Goal: Task Accomplishment & Management: Manage account settings

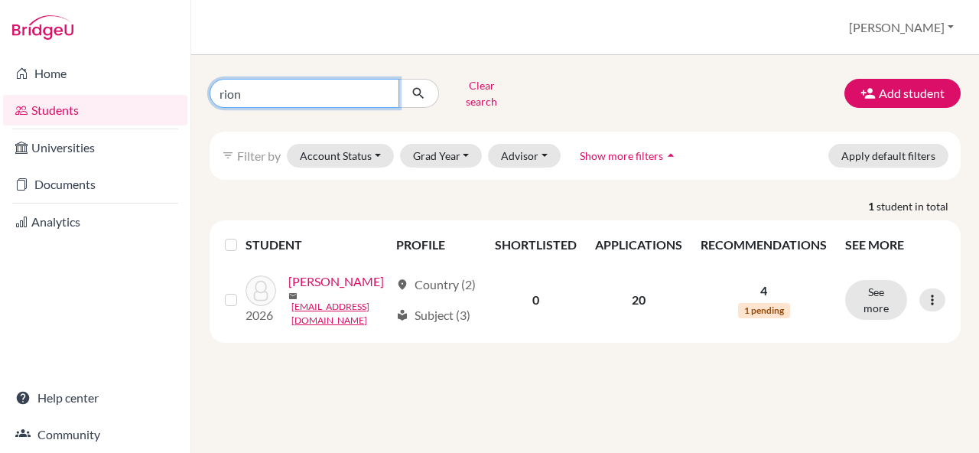
click at [268, 87] on input "rion" at bounding box center [305, 93] width 190 height 29
type input "[PERSON_NAME]"
click button "submit" at bounding box center [419, 93] width 41 height 29
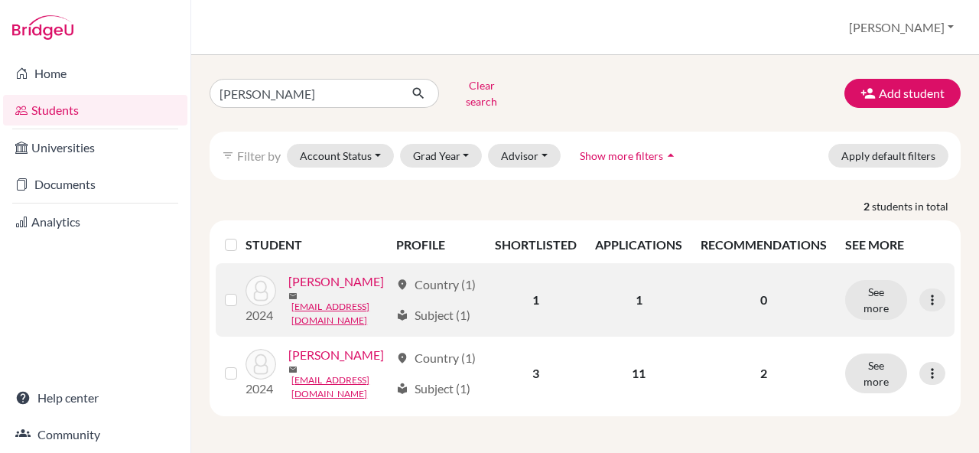
scroll to position [28, 0]
click at [295, 289] on link "[PERSON_NAME]" at bounding box center [336, 281] width 96 height 18
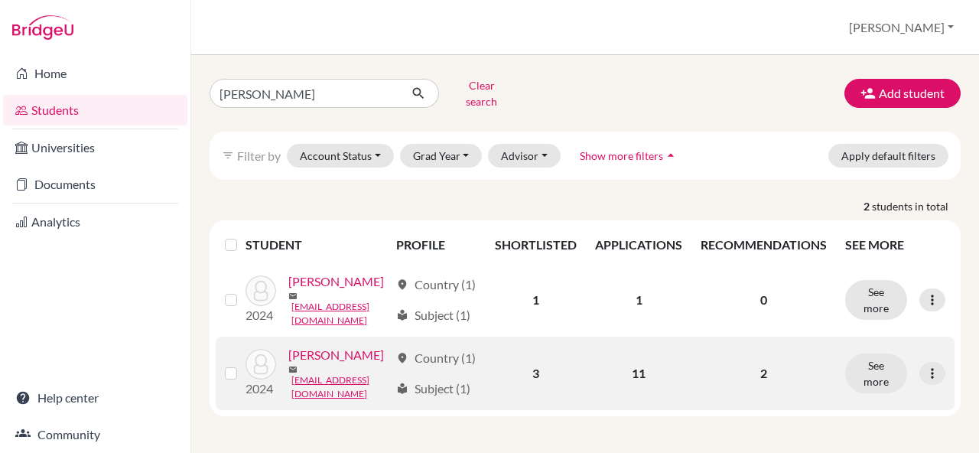
scroll to position [28, 0]
click at [881, 377] on button "See more" at bounding box center [876, 373] width 62 height 40
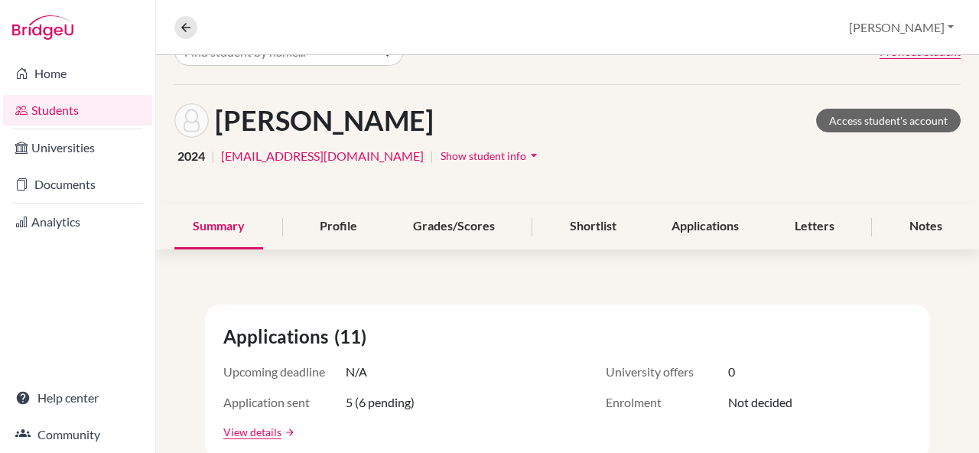
scroll to position [24, 0]
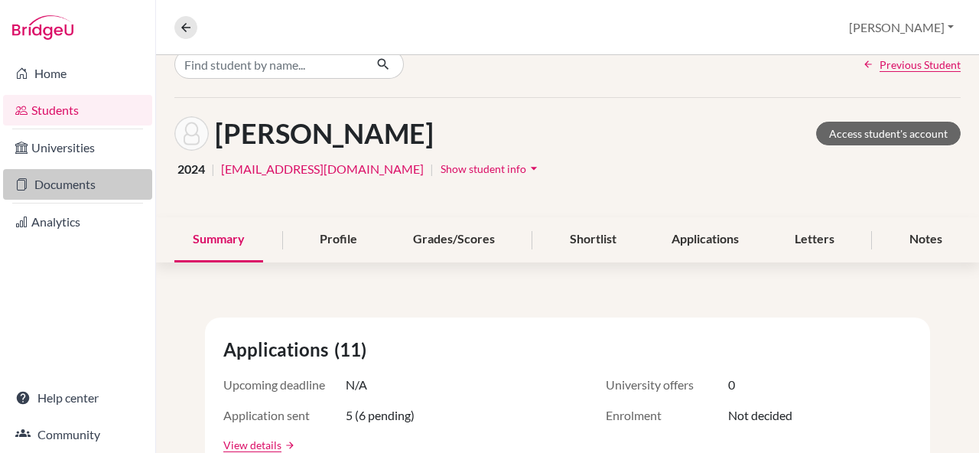
click at [51, 182] on link "Documents" at bounding box center [77, 184] width 149 height 31
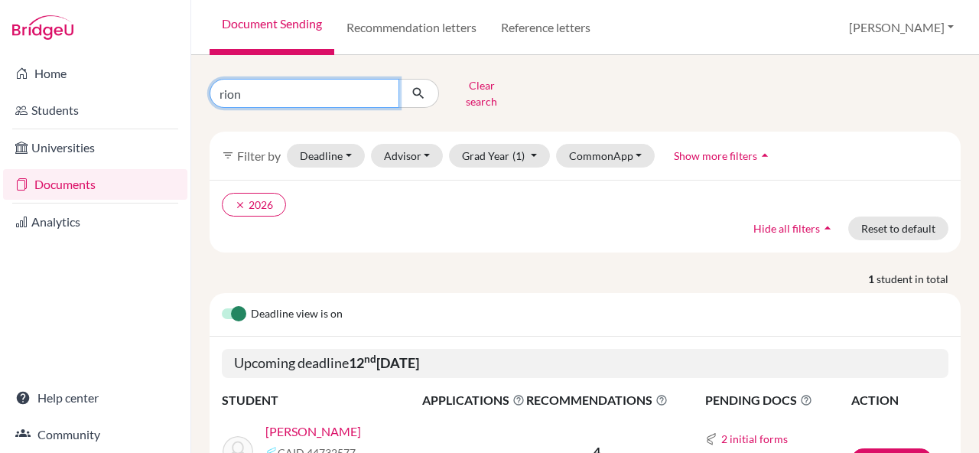
click at [261, 93] on input "rion" at bounding box center [305, 93] width 190 height 29
type input "[PERSON_NAME]"
click button "submit" at bounding box center [419, 93] width 41 height 29
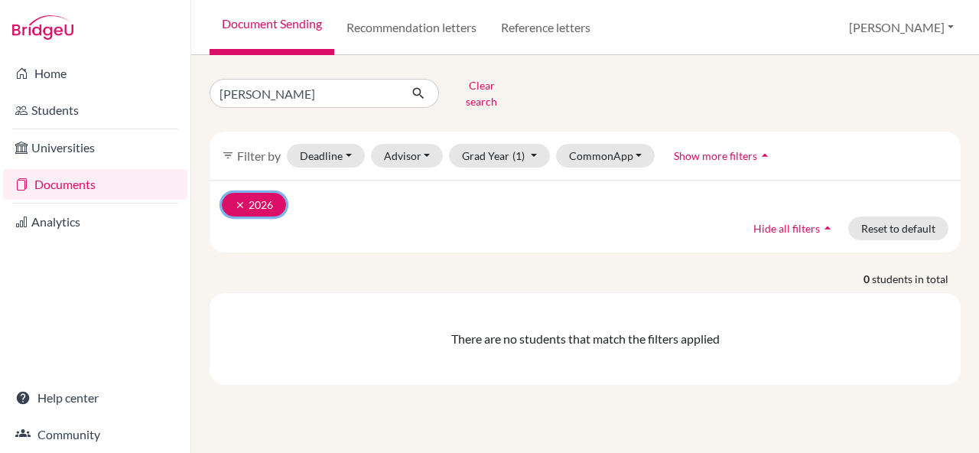
click at [236, 193] on button "clear 2026" at bounding box center [254, 205] width 64 height 24
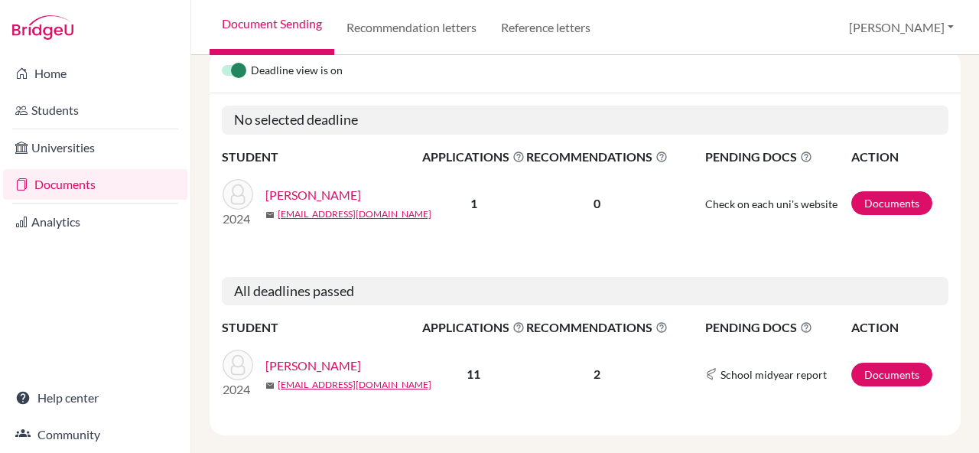
scroll to position [170, 0]
click at [312, 187] on link "[PERSON_NAME]" at bounding box center [313, 196] width 96 height 18
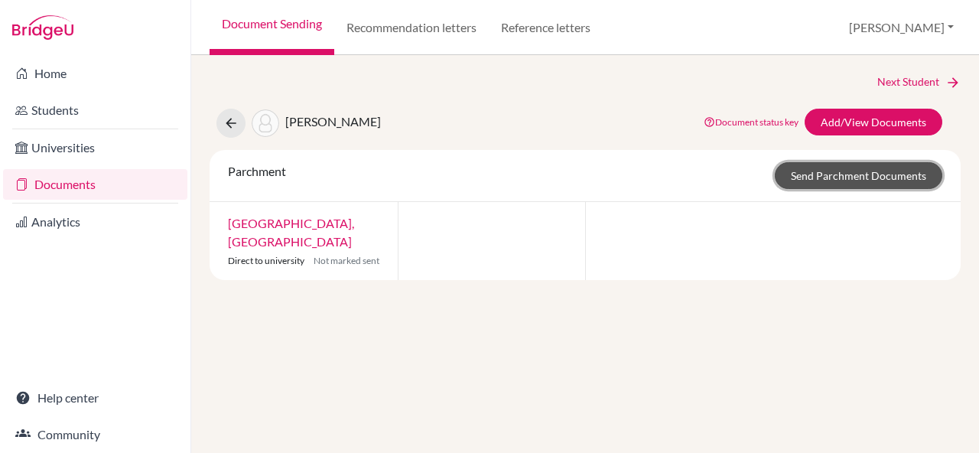
click at [820, 182] on link "Send Parchment Documents" at bounding box center [859, 175] width 168 height 27
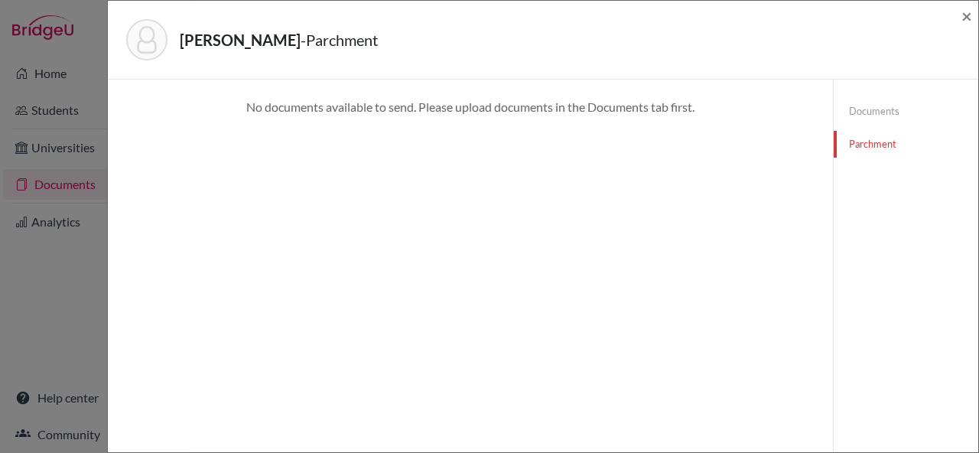
click at [876, 98] on link "Documents" at bounding box center [906, 111] width 145 height 27
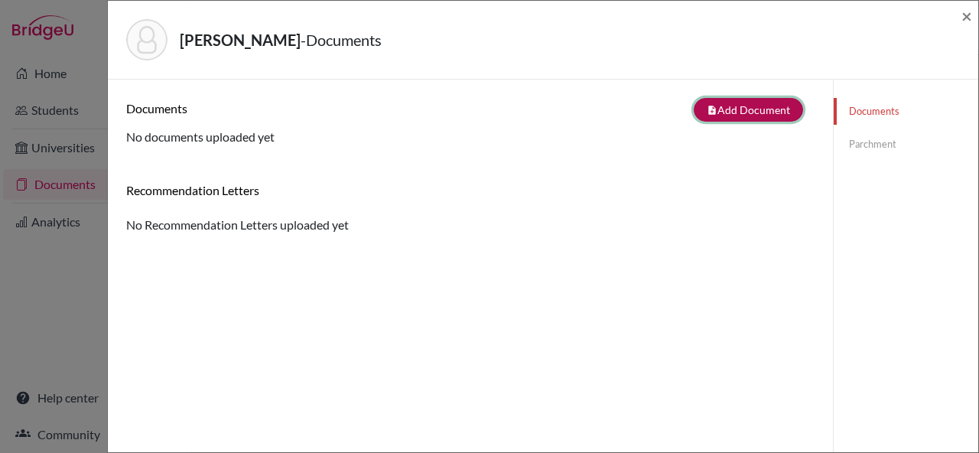
click at [729, 108] on button "note_add Add Document" at bounding box center [748, 110] width 109 height 24
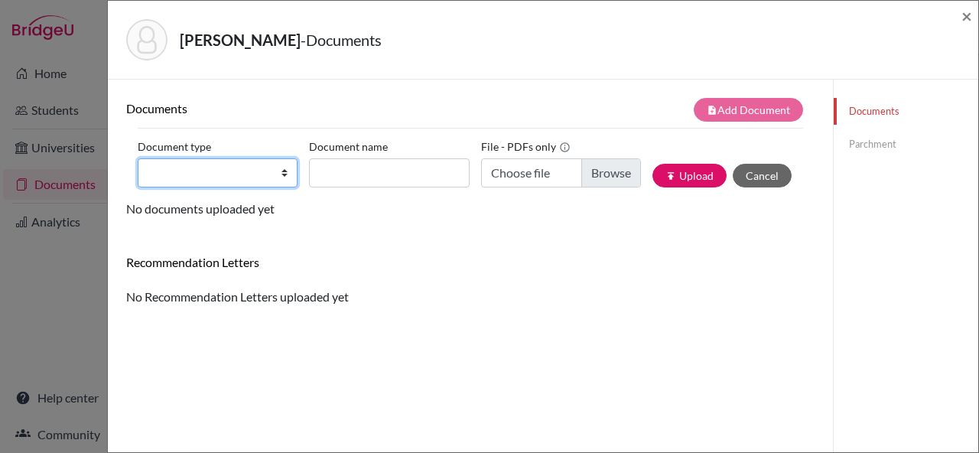
click at [253, 171] on select "Change explanation for Common App reports Counselor recommendation Internationa…" at bounding box center [218, 172] width 160 height 29
select select "2"
click at [138, 158] on select "Change explanation for Common App reports Counselor recommendation Internationa…" at bounding box center [218, 172] width 160 height 29
click at [358, 197] on div "Document type Change explanation for Common App reports Counselor recommendatio…" at bounding box center [471, 167] width 666 height 65
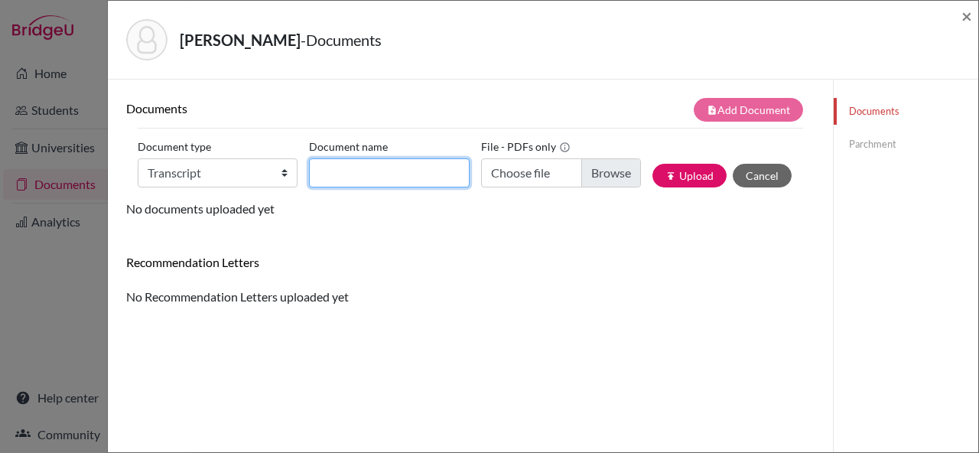
click at [357, 179] on input "Document name" at bounding box center [389, 172] width 160 height 29
type input "Xavier Brown"
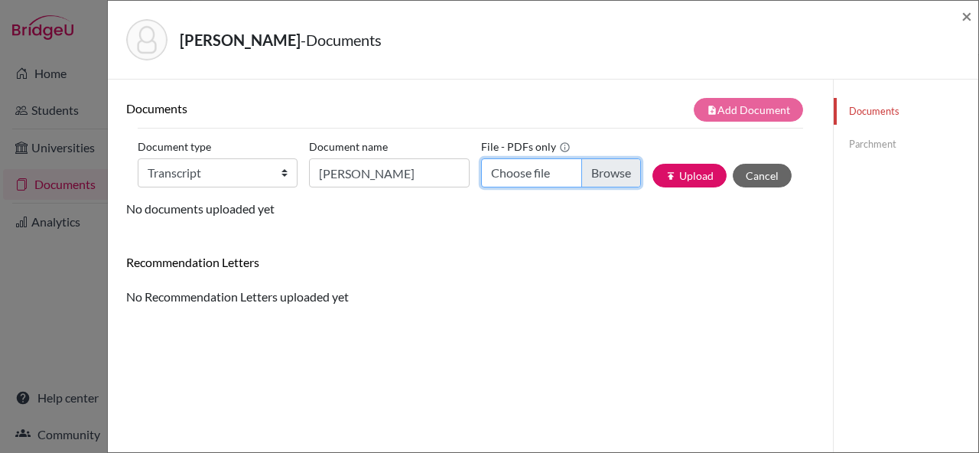
click at [594, 182] on input "Choose file" at bounding box center [561, 172] width 160 height 29
type input "C:\fakepath\Xavier Ryu Brown_ Final Transcript (1).pdf"
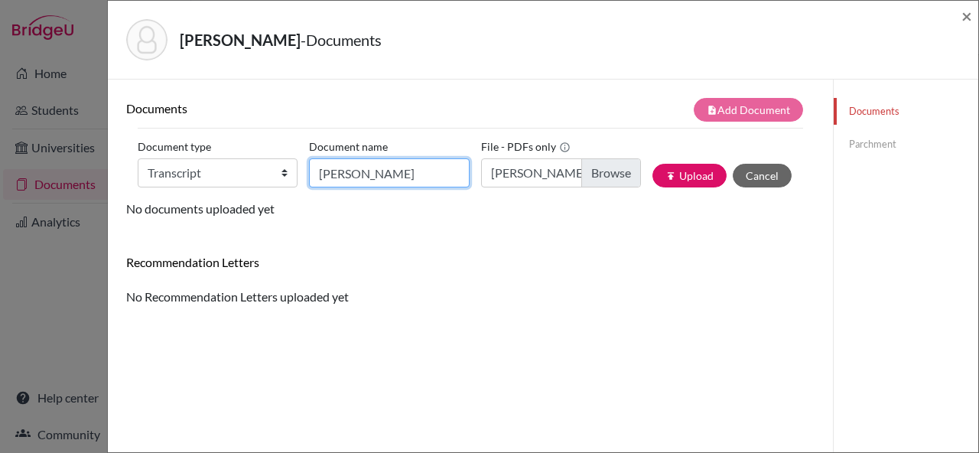
click at [412, 177] on input "Xavier Brown" at bounding box center [389, 172] width 160 height 29
type input "Xavier Brown Final Transcript"
click at [528, 274] on div "Recommendation Letters" at bounding box center [471, 268] width 712 height 27
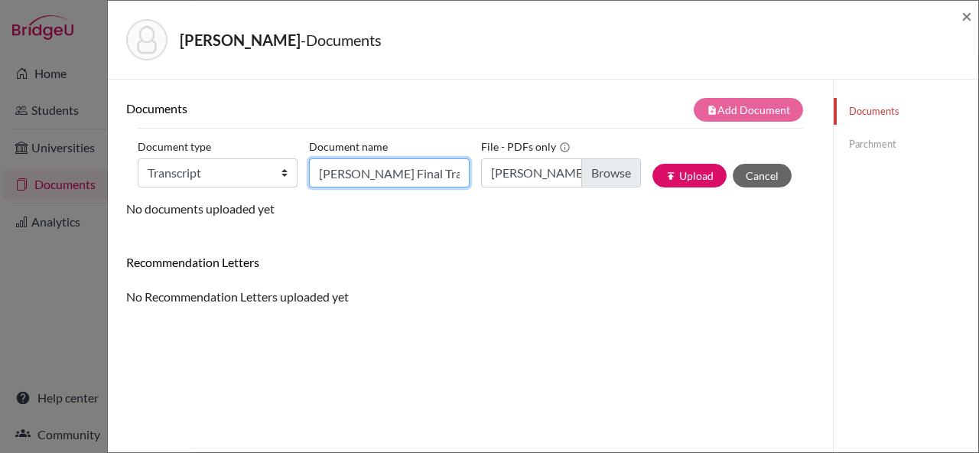
click at [422, 161] on input "Xavier Brown Final Transcript" at bounding box center [389, 172] width 160 height 29
drag, startPoint x: 421, startPoint y: 165, endPoint x: 520, endPoint y: 173, distance: 99.8
click at [520, 173] on div "Document type Change explanation for Common App reports Counselor recommendatio…" at bounding box center [471, 167] width 666 height 65
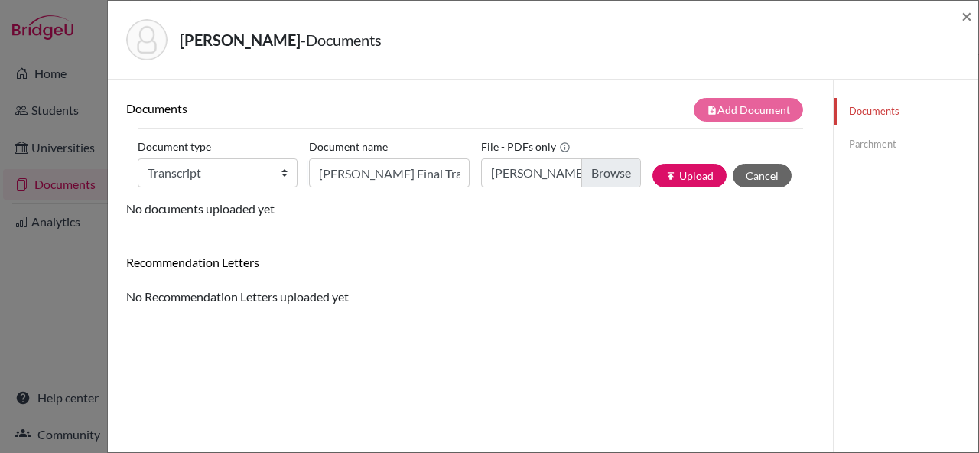
click at [451, 217] on div "Documents note_add Add Document Document type Change explanation for Common App…" at bounding box center [470, 158] width 689 height 120
click at [401, 177] on input "Xavier Brown Final Transcript" at bounding box center [389, 172] width 160 height 29
click at [554, 172] on input "Xavier Ryu Brown_ Final Transcript (1).pdf" at bounding box center [561, 172] width 160 height 29
click at [687, 181] on button "publish Upload" at bounding box center [690, 176] width 74 height 24
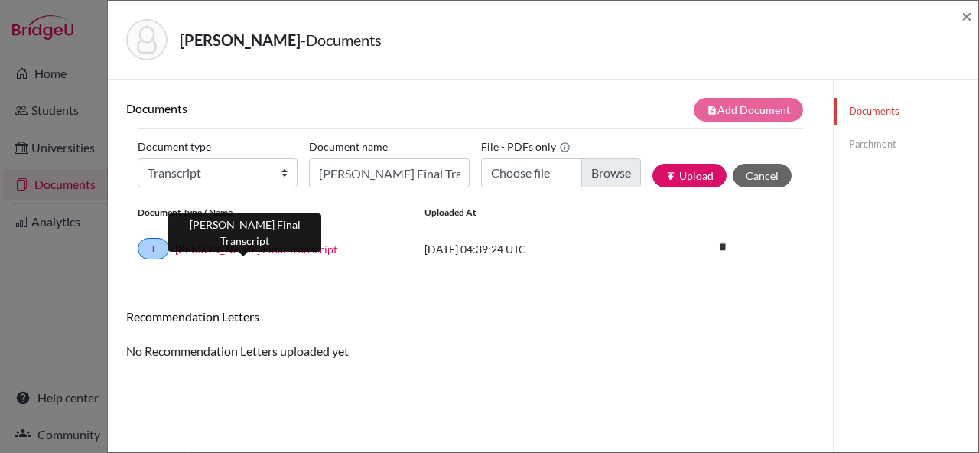
click at [293, 249] on link "Xavier Brown Final Transcript" at bounding box center [256, 249] width 162 height 16
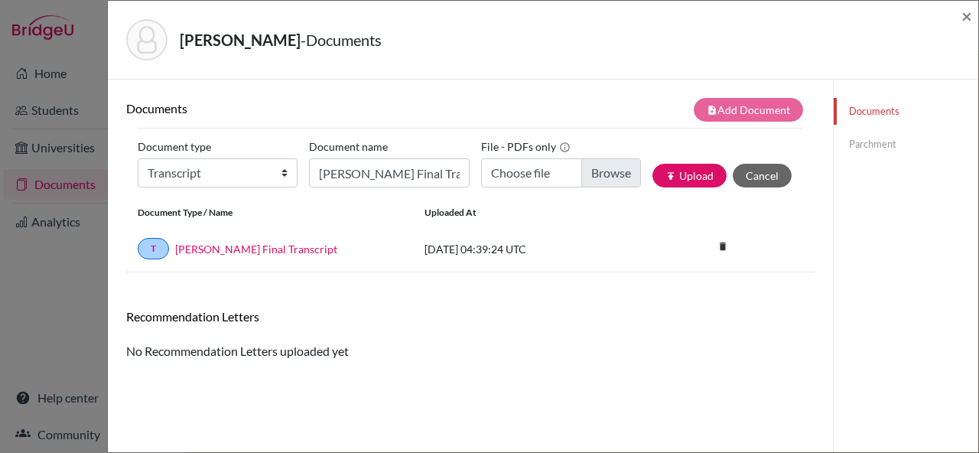
click at [887, 150] on link "Parchment" at bounding box center [906, 144] width 145 height 27
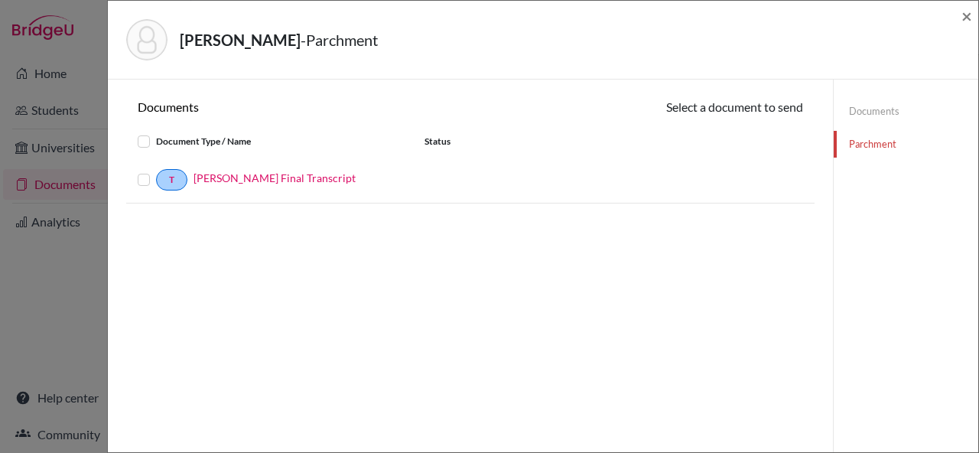
click at [156, 171] on label at bounding box center [156, 171] width 0 height 0
click at [0, 0] on input "checkbox" at bounding box center [0, 0] width 0 height 0
click at [969, 15] on span "×" at bounding box center [967, 16] width 11 height 22
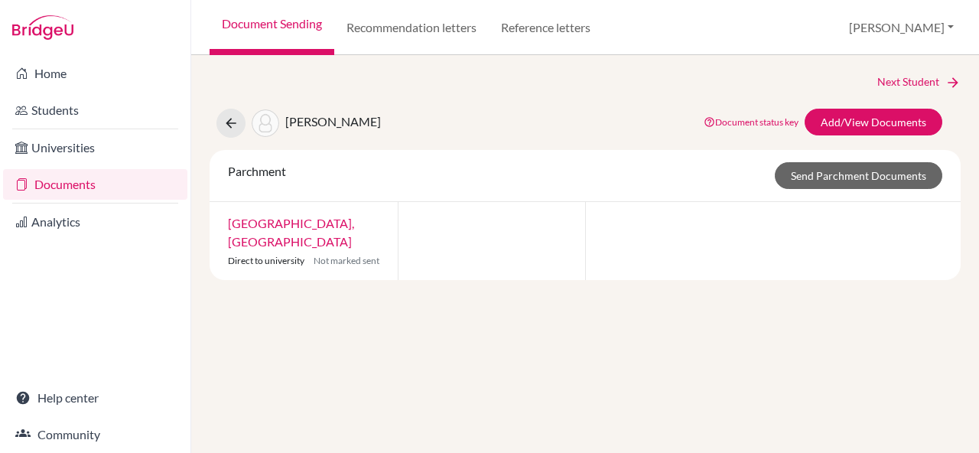
click at [298, 221] on link "Temple University, Japan Campus" at bounding box center [291, 232] width 126 height 33
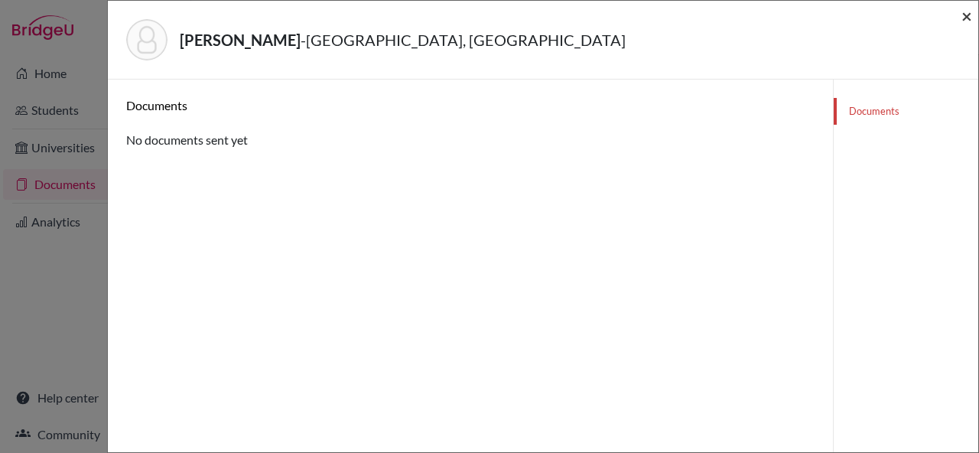
click at [965, 24] on span "×" at bounding box center [967, 16] width 11 height 22
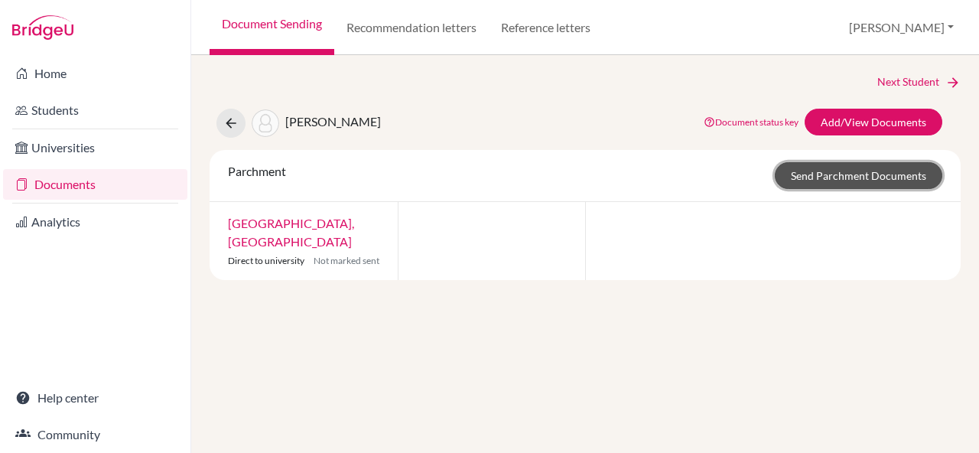
click at [811, 177] on link "Send Parchment Documents" at bounding box center [859, 175] width 168 height 27
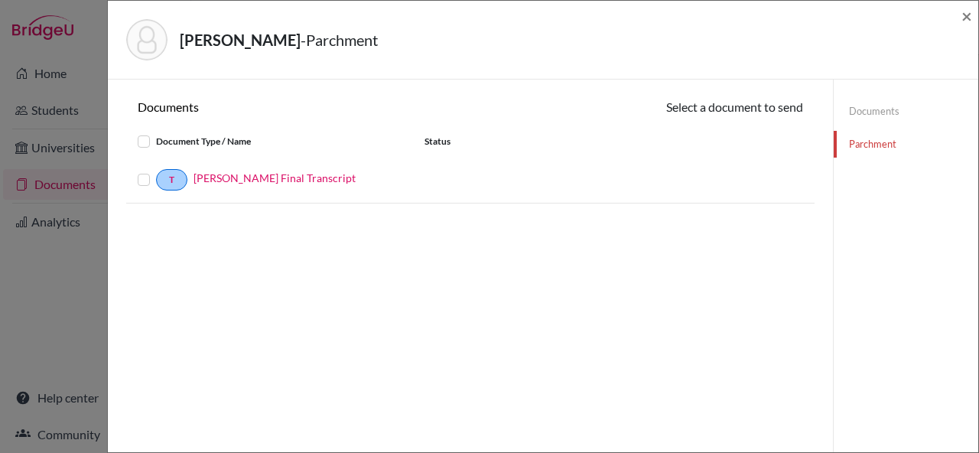
click at [156, 171] on label at bounding box center [156, 171] width 0 height 0
click at [0, 0] on input "checkbox" at bounding box center [0, 0] width 0 height 0
click at [766, 114] on button "Continue" at bounding box center [760, 110] width 85 height 24
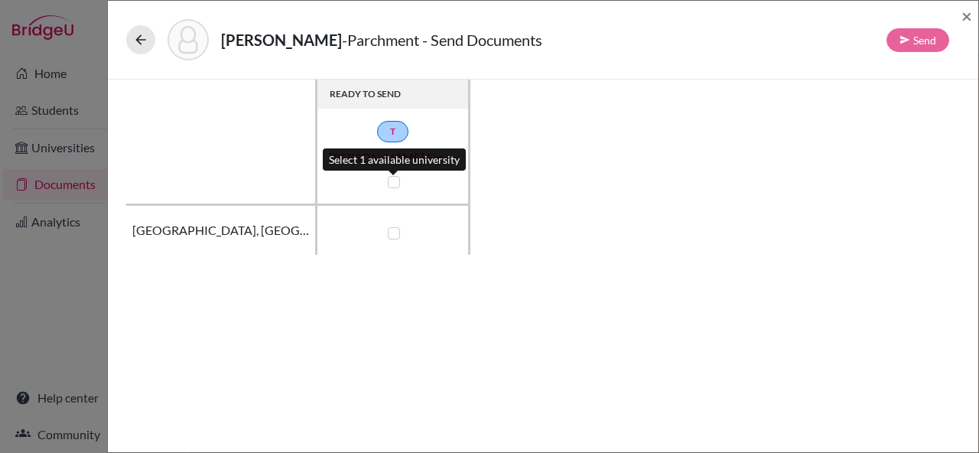
click at [393, 184] on label at bounding box center [394, 182] width 12 height 12
click at [393, 184] on input "checkbox" at bounding box center [390, 180] width 12 height 15
checkbox input "true"
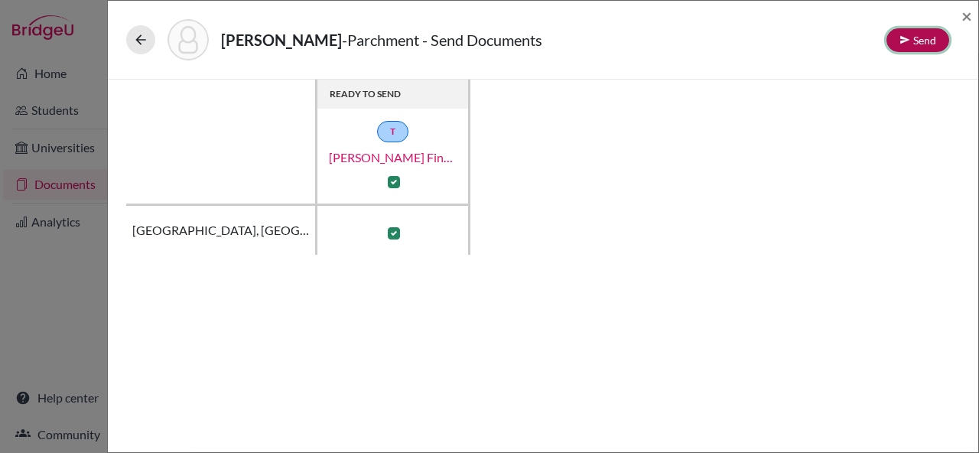
click at [917, 47] on button "Send" at bounding box center [918, 40] width 63 height 24
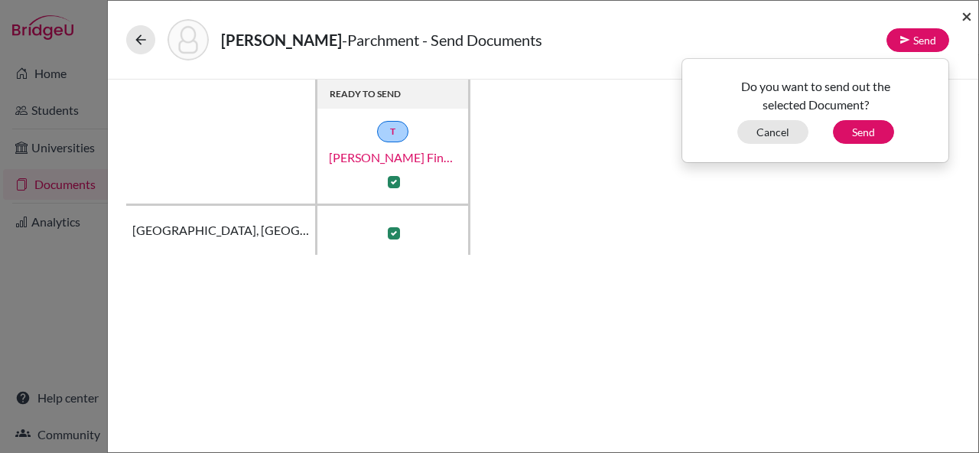
click at [969, 21] on span "×" at bounding box center [967, 16] width 11 height 22
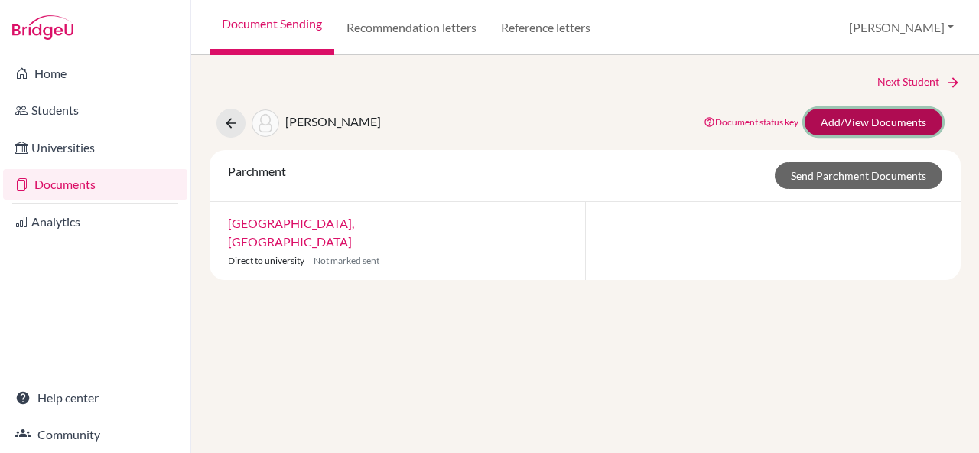
click at [853, 119] on link "Add/View Documents" at bounding box center [874, 122] width 138 height 27
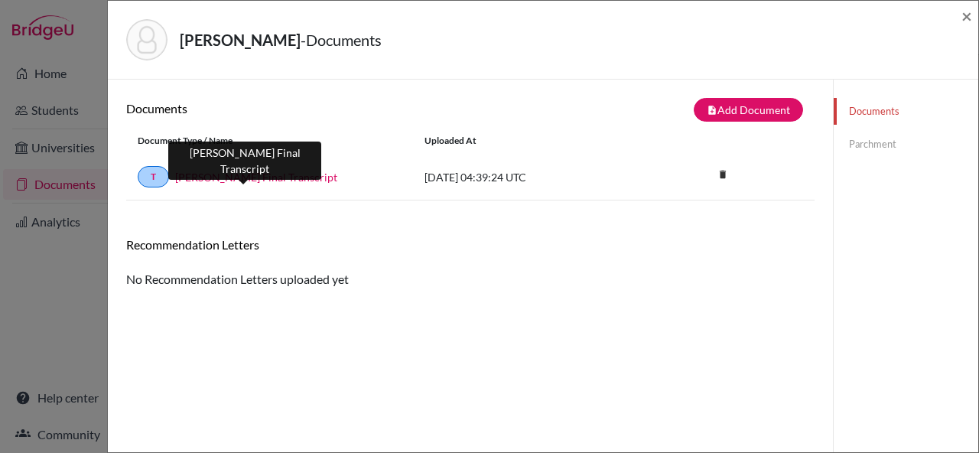
click at [275, 172] on link "Xavier Brown Final Transcript" at bounding box center [256, 177] width 162 height 16
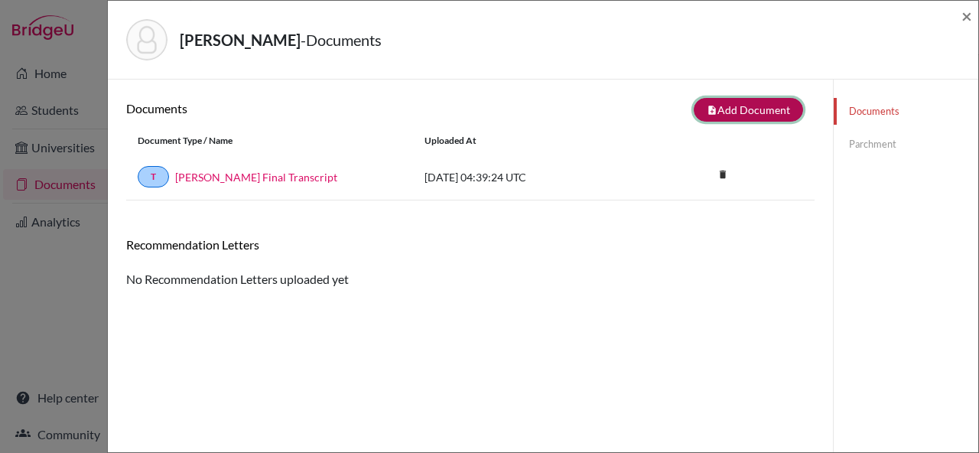
click at [744, 109] on button "note_add Add Document" at bounding box center [748, 110] width 109 height 24
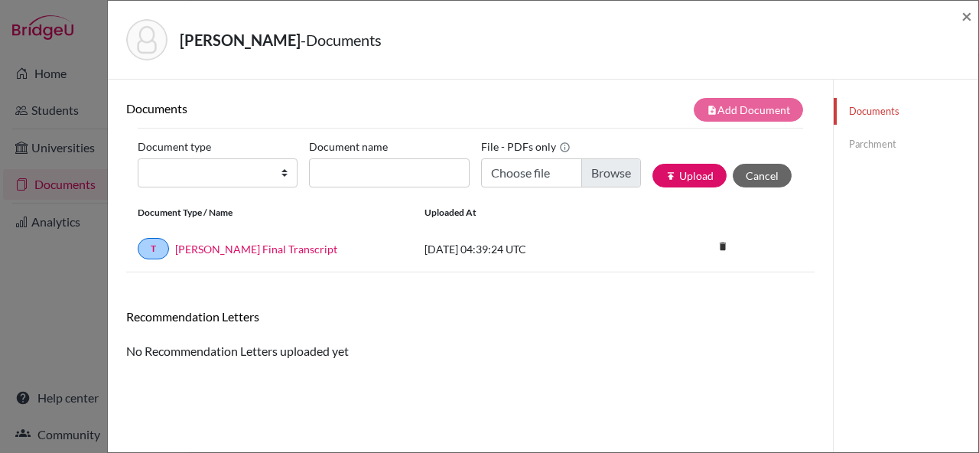
click at [881, 145] on link "Parchment" at bounding box center [906, 144] width 145 height 27
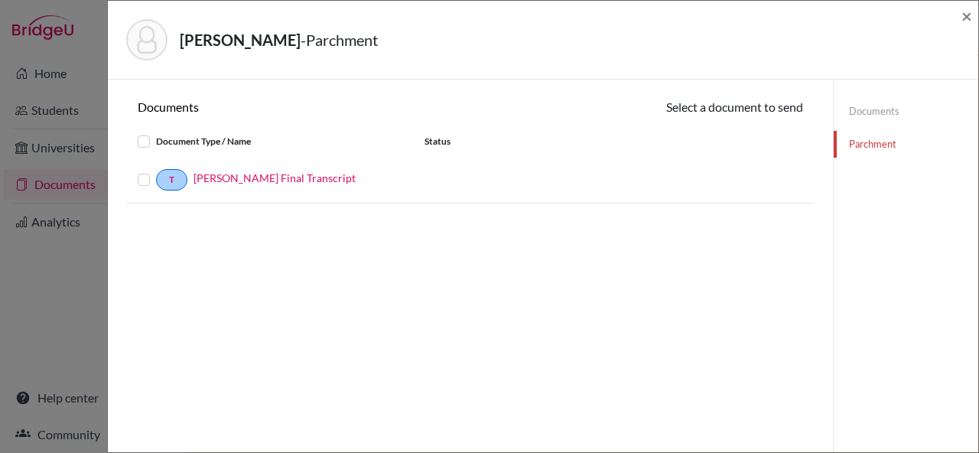
click at [156, 171] on label at bounding box center [156, 171] width 0 height 0
click at [0, 0] on input "checkbox" at bounding box center [0, 0] width 0 height 0
click at [770, 115] on button "Continue" at bounding box center [760, 110] width 85 height 24
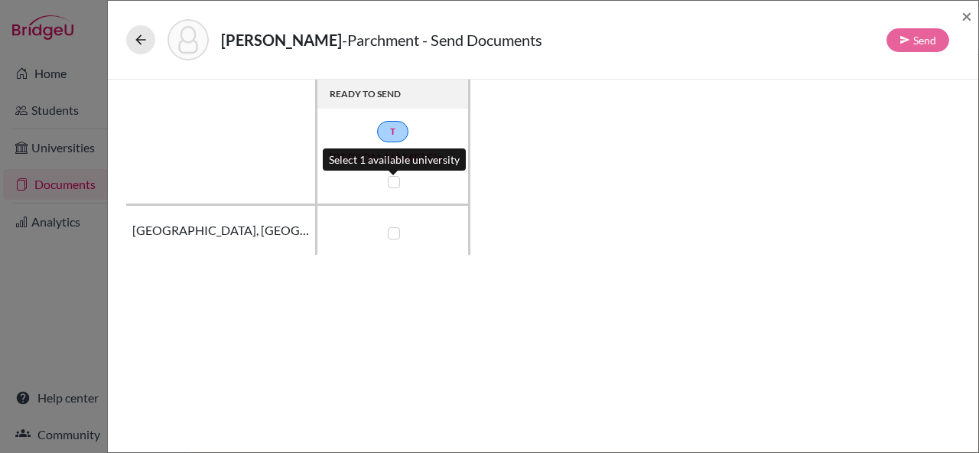
click at [392, 184] on label at bounding box center [394, 182] width 12 height 12
click at [392, 184] on input "checkbox" at bounding box center [390, 180] width 12 height 15
checkbox input "true"
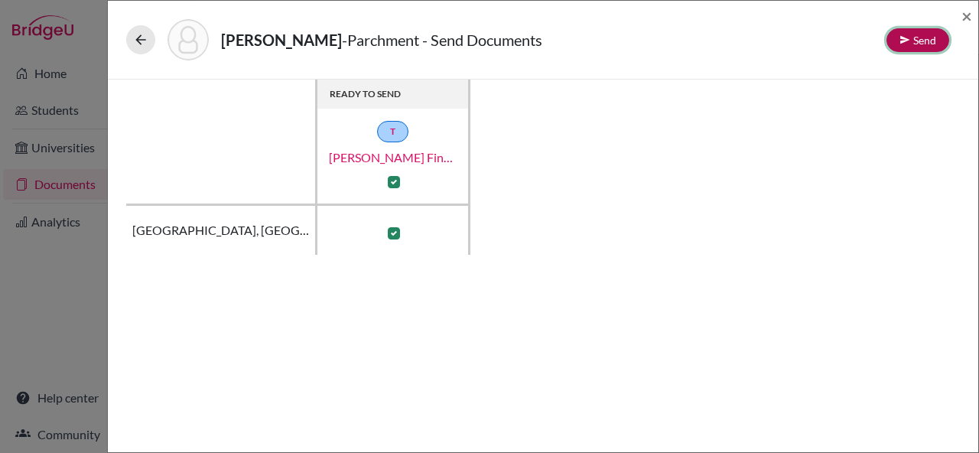
click at [911, 41] on button "Send" at bounding box center [918, 40] width 63 height 24
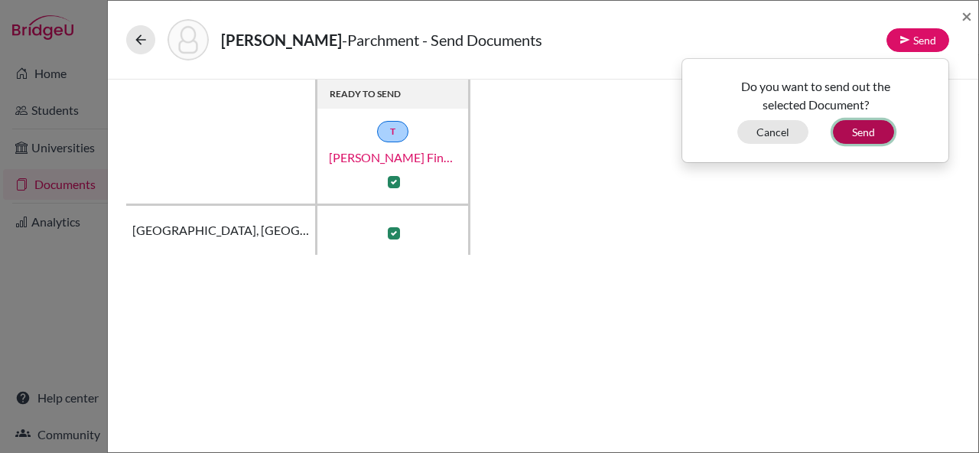
click at [865, 138] on button "Send" at bounding box center [863, 132] width 61 height 24
checkbox input "false"
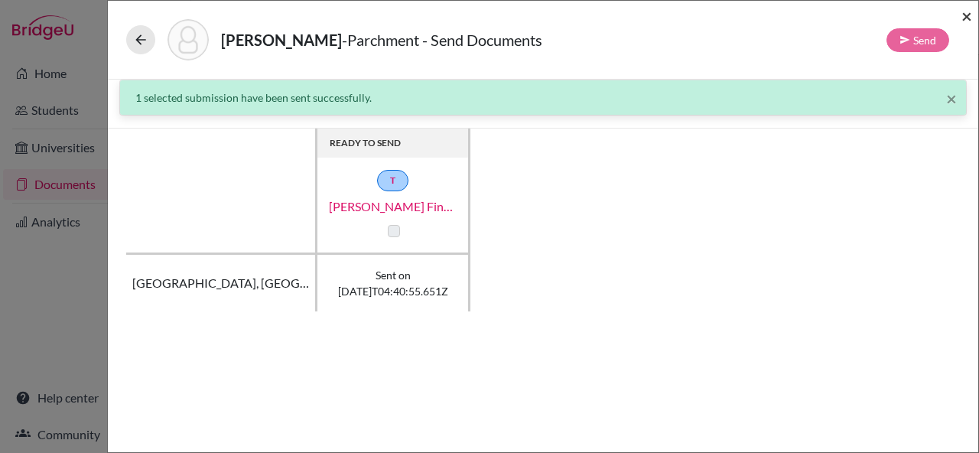
click at [966, 24] on span "×" at bounding box center [967, 16] width 11 height 22
